Goal: Find specific page/section: Find specific page/section

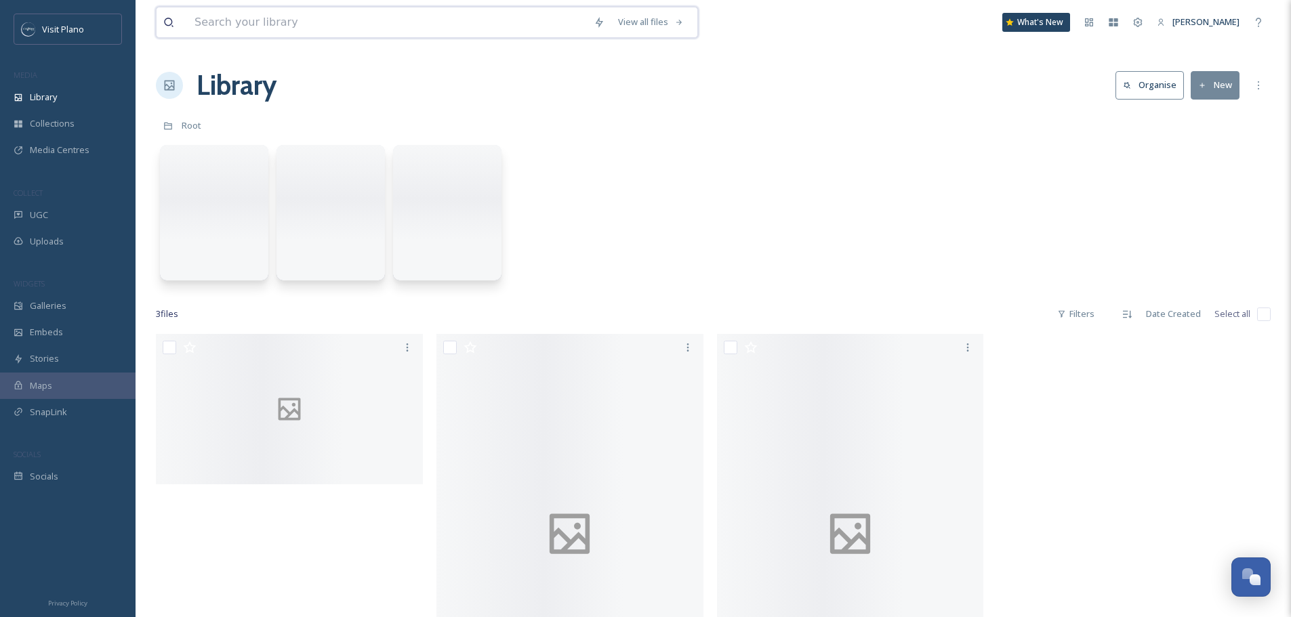
click at [330, 33] on input at bounding box center [387, 22] width 399 height 30
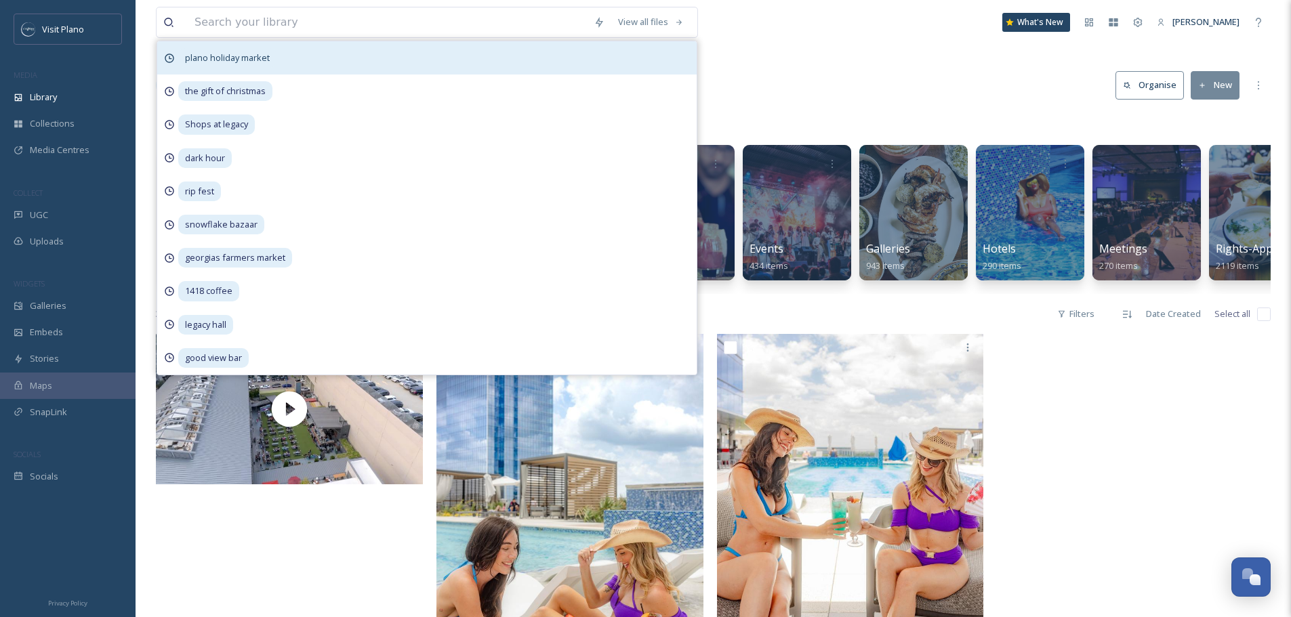
click at [259, 60] on span "plano holiday market" at bounding box center [227, 58] width 98 height 20
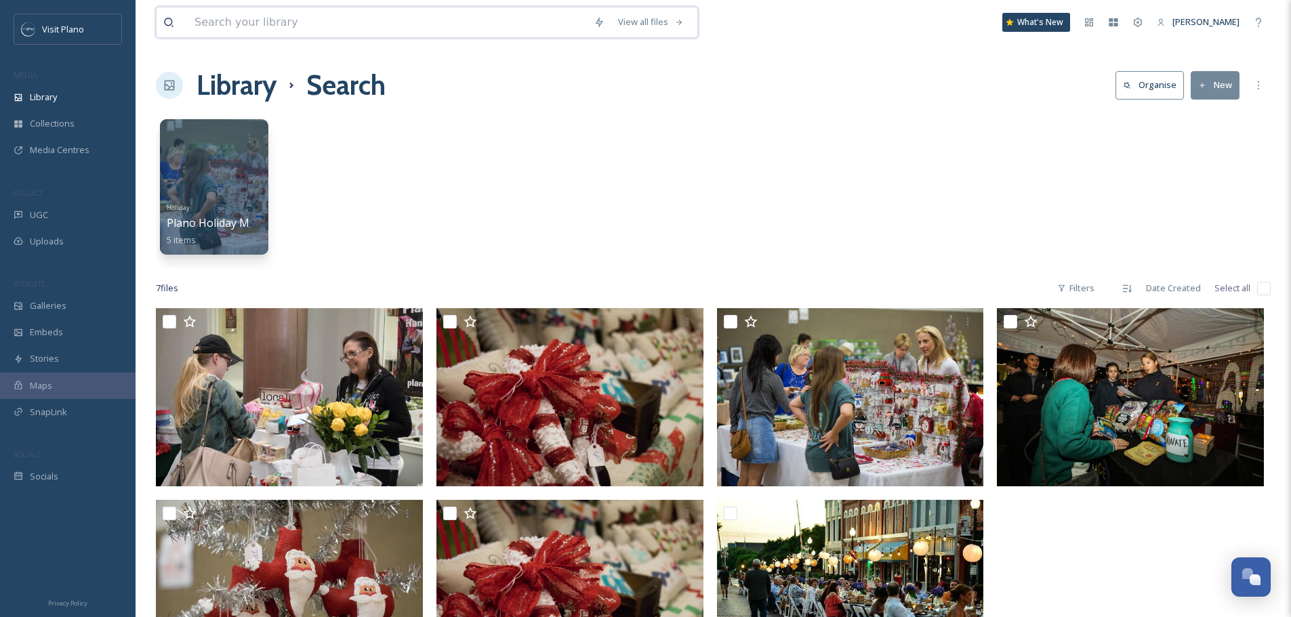
click at [422, 19] on input at bounding box center [387, 22] width 399 height 30
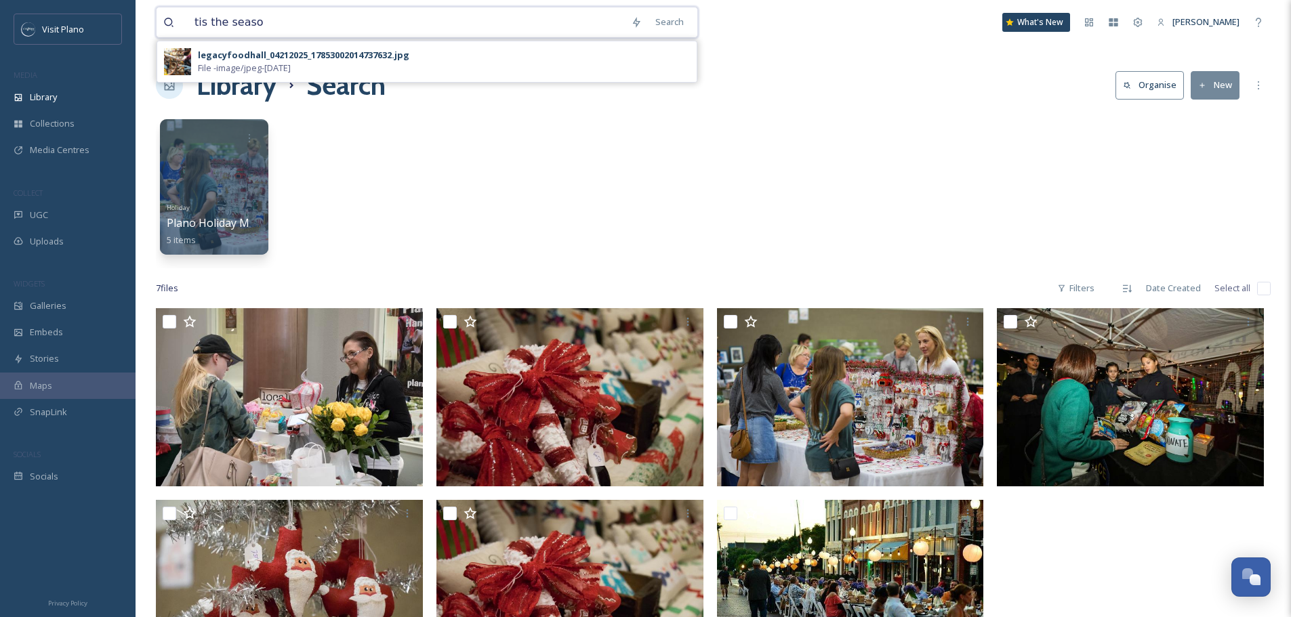
type input "tis the season"
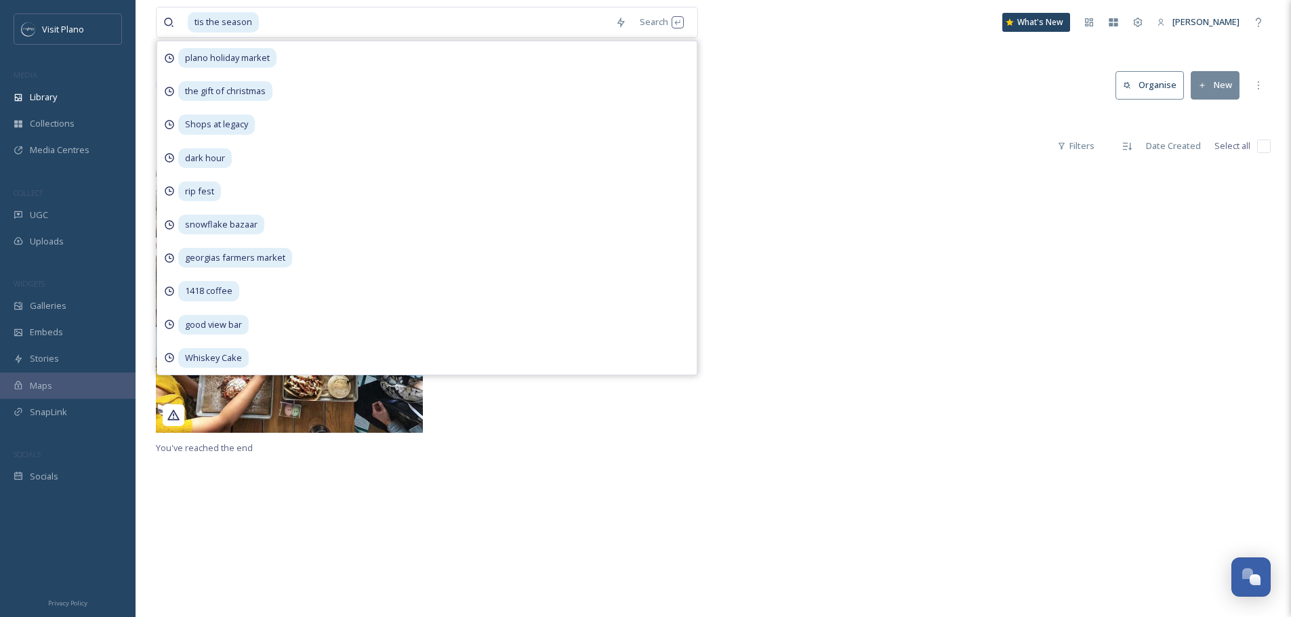
click at [947, 372] on div at bounding box center [854, 303] width 274 height 274
